Goal: Information Seeking & Learning: Learn about a topic

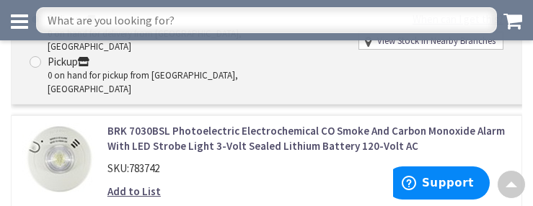
scroll to position [3019, 0]
